Goal: Find specific page/section: Find specific page/section

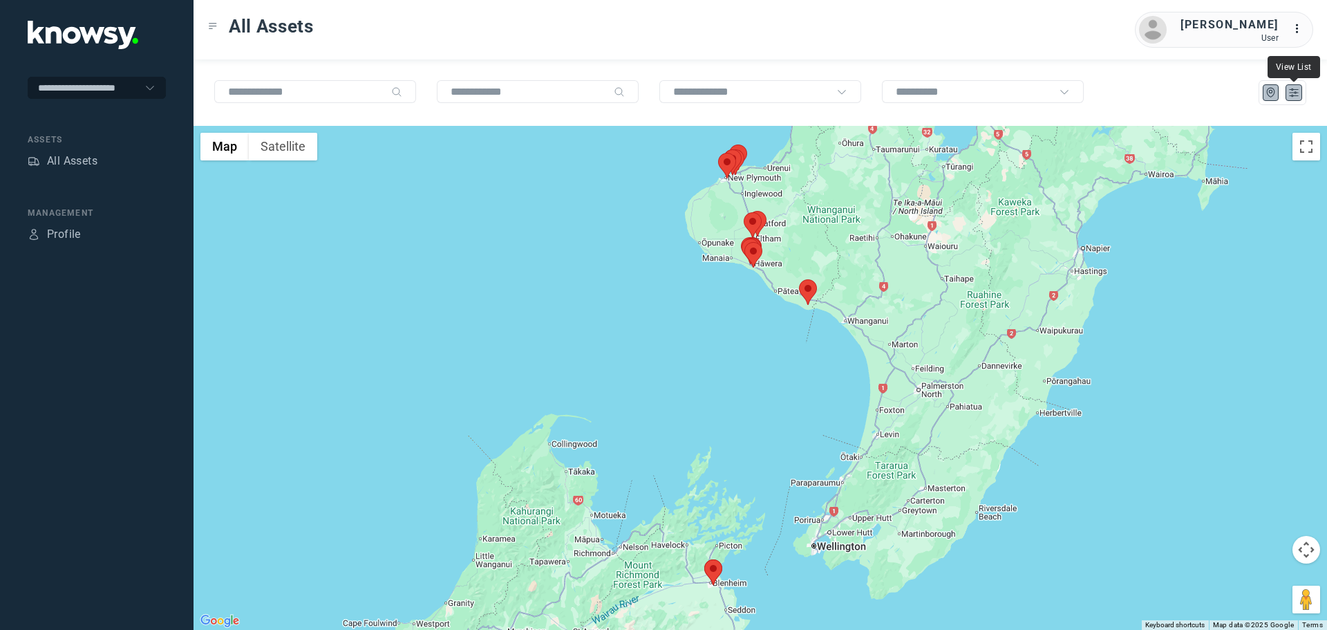
click at [1298, 94] on icon "List" at bounding box center [1294, 92] width 12 height 12
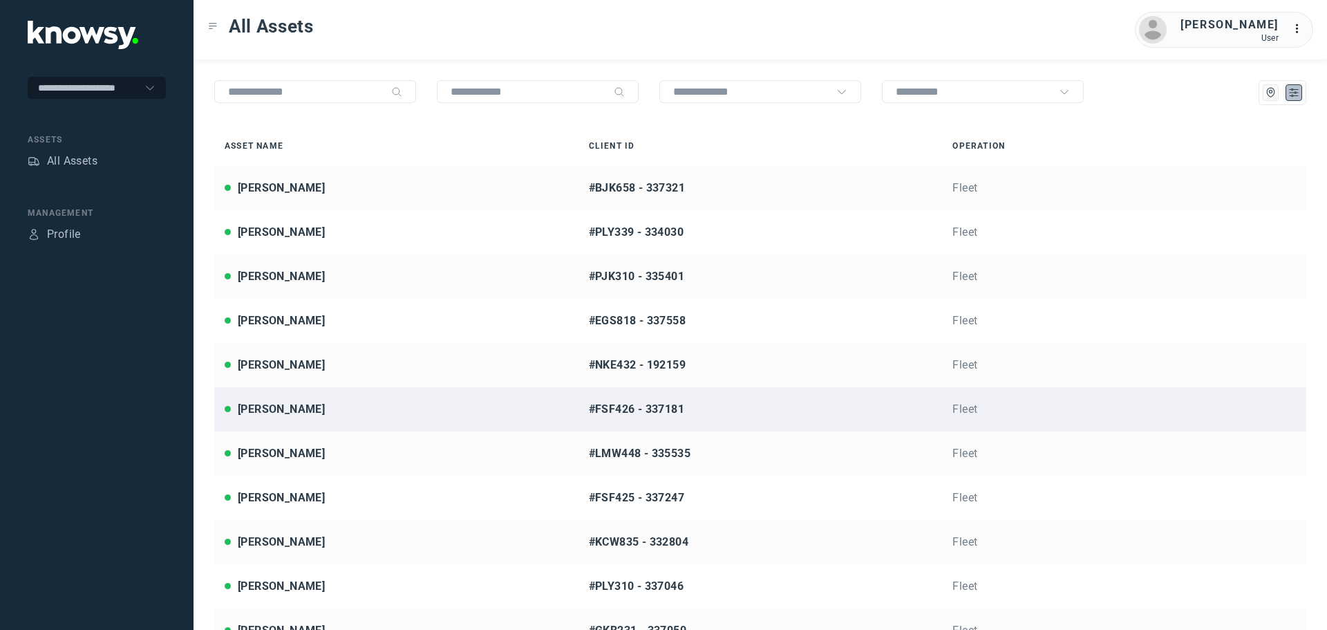
click at [325, 405] on div "[PERSON_NAME]" at bounding box center [397, 409] width 344 height 17
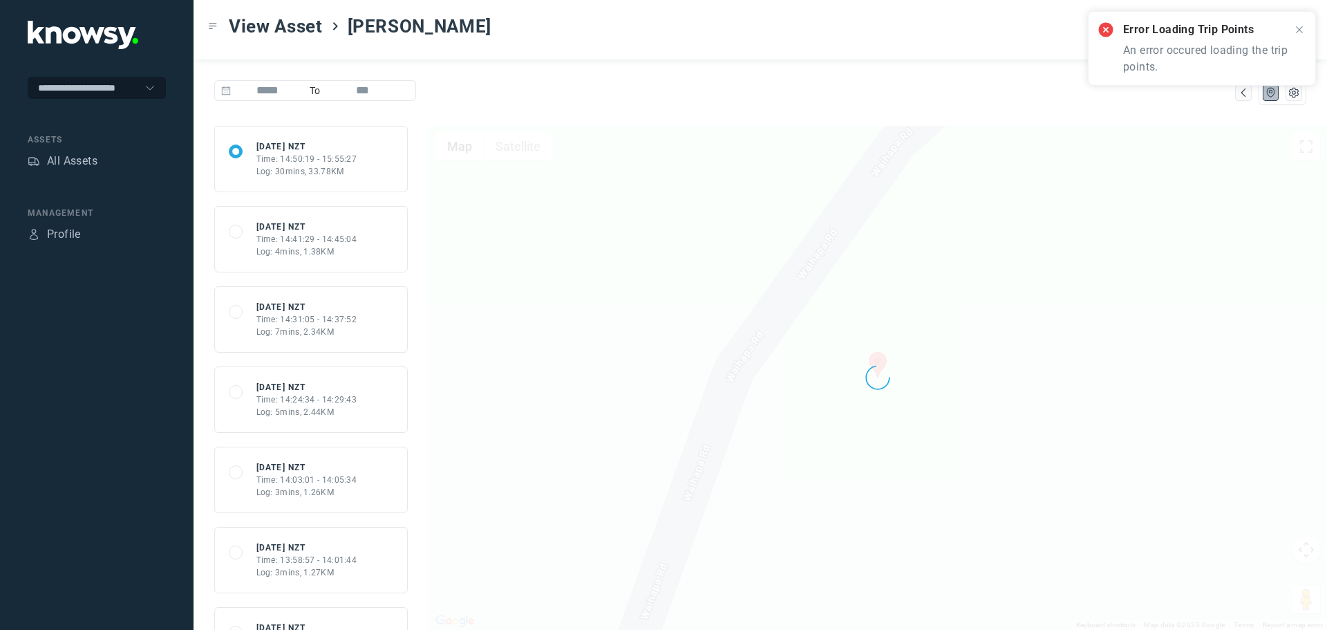
click at [1300, 27] on icon at bounding box center [1299, 29] width 11 height 11
click at [368, 250] on div "68e46fd4b65a438fbaf8640d [DATE] NZT Time: 14:41:29 - 14:45:04 Log: 4mins, 1.38KM" at bounding box center [311, 239] width 165 height 37
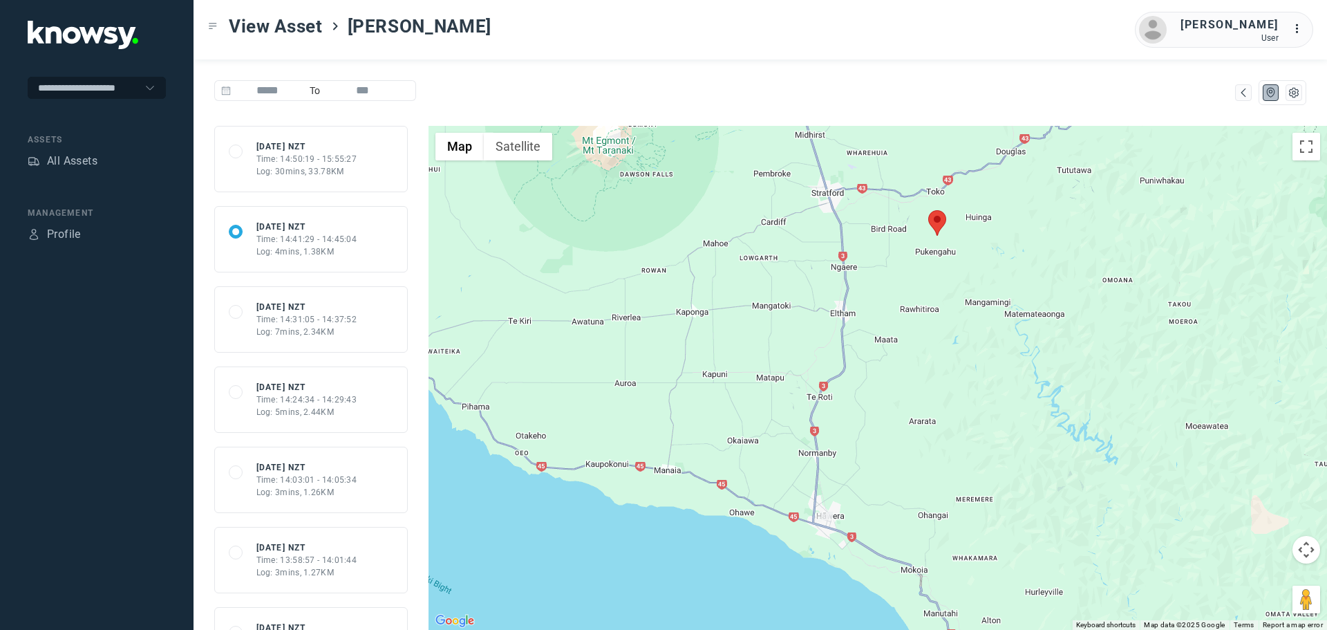
click at [380, 167] on div "68e471e8e9c7d27bf5abe233 [DATE] NZT Time: 14:50:19 - 15:55:27 Log: 30mins, 33.7…" at bounding box center [311, 158] width 165 height 37
